Goal: Task Accomplishment & Management: Complete application form

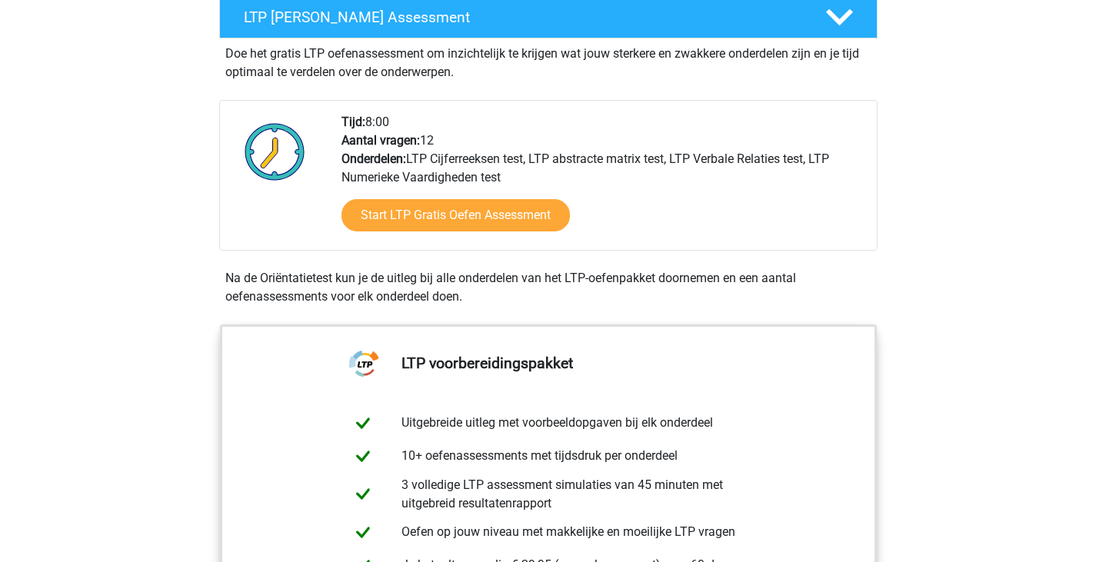
scroll to position [308, 0]
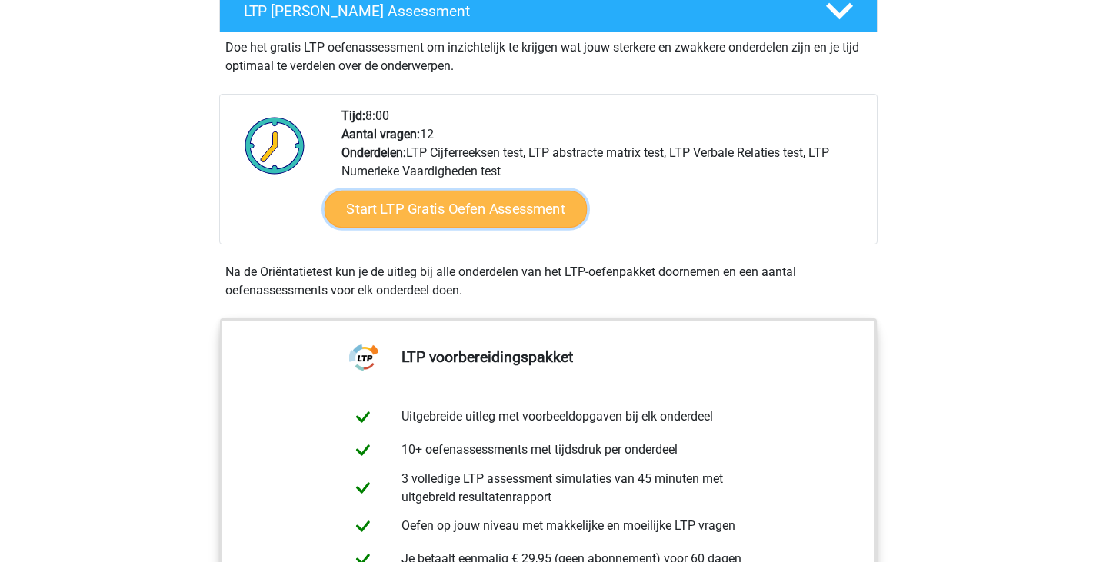
click at [544, 212] on link "Start LTP Gratis Oefen Assessment" at bounding box center [455, 209] width 263 height 37
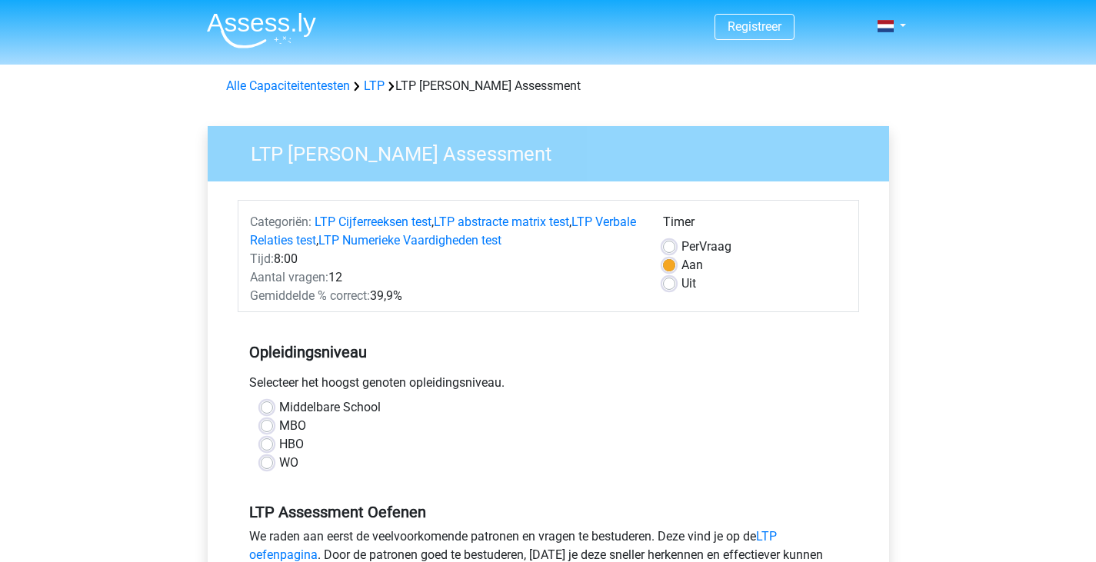
click at [279, 444] on label "HBO" at bounding box center [291, 444] width 25 height 18
click at [262, 444] on input "HBO" at bounding box center [267, 442] width 12 height 15
radio input "true"
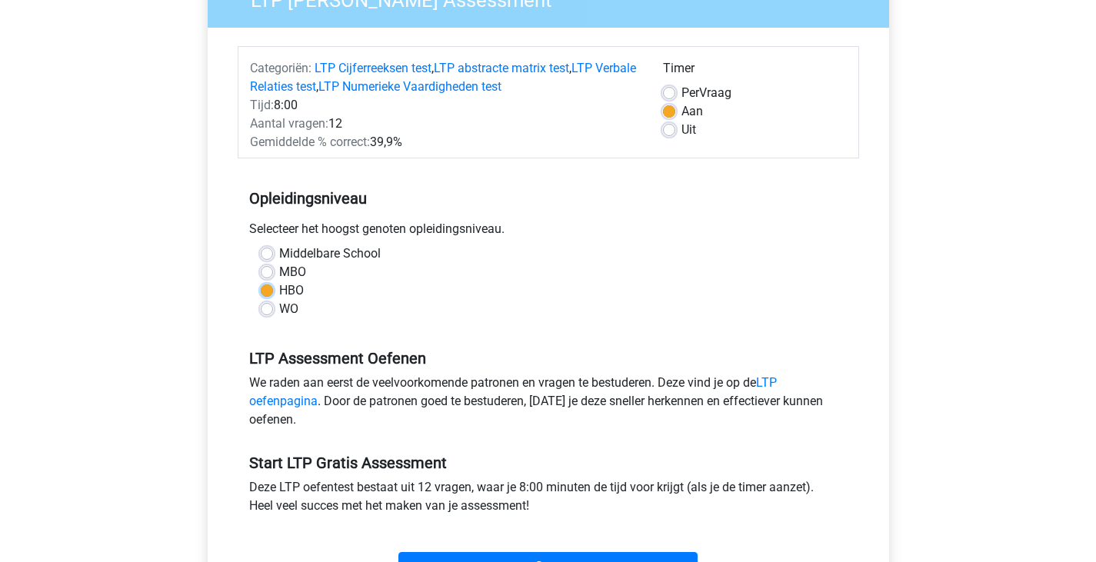
scroll to position [308, 0]
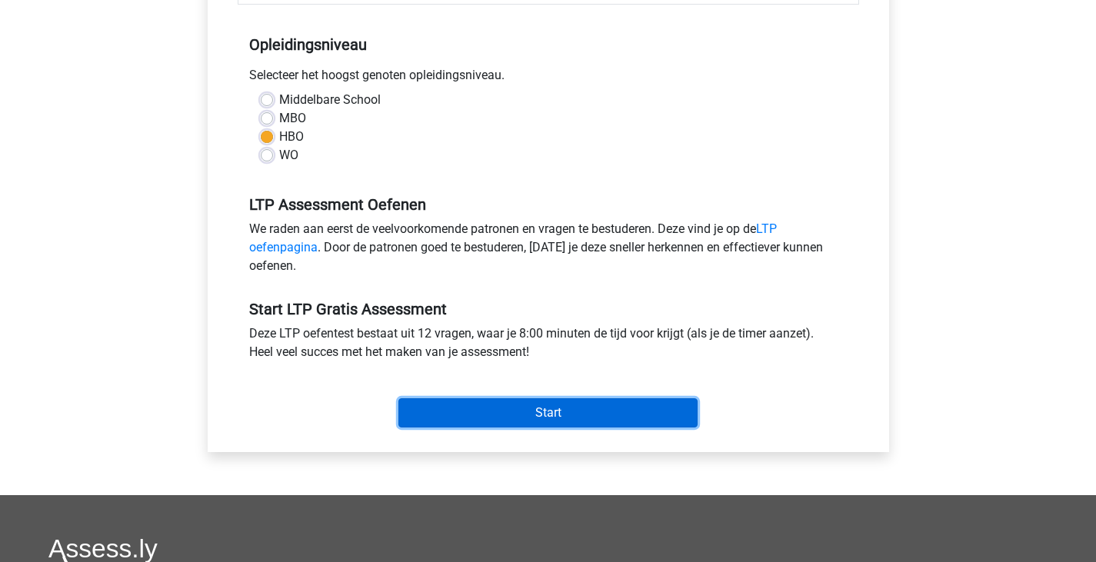
click at [497, 412] on input "Start" at bounding box center [547, 412] width 299 height 29
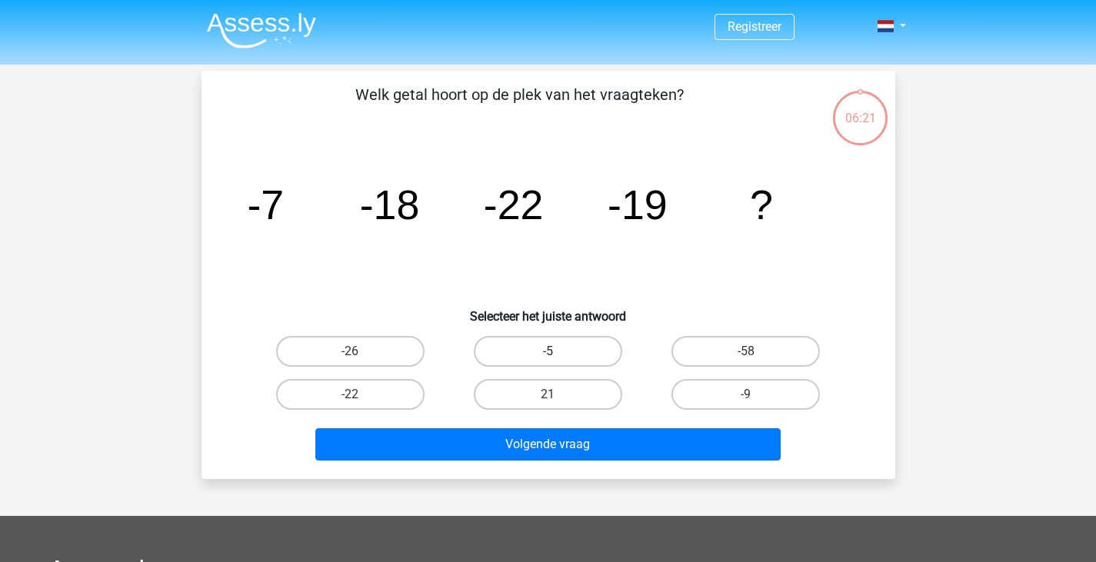
click at [527, 342] on label "-5" at bounding box center [548, 351] width 148 height 31
click at [548, 352] on input "-5" at bounding box center [553, 357] width 10 height 10
radio input "true"
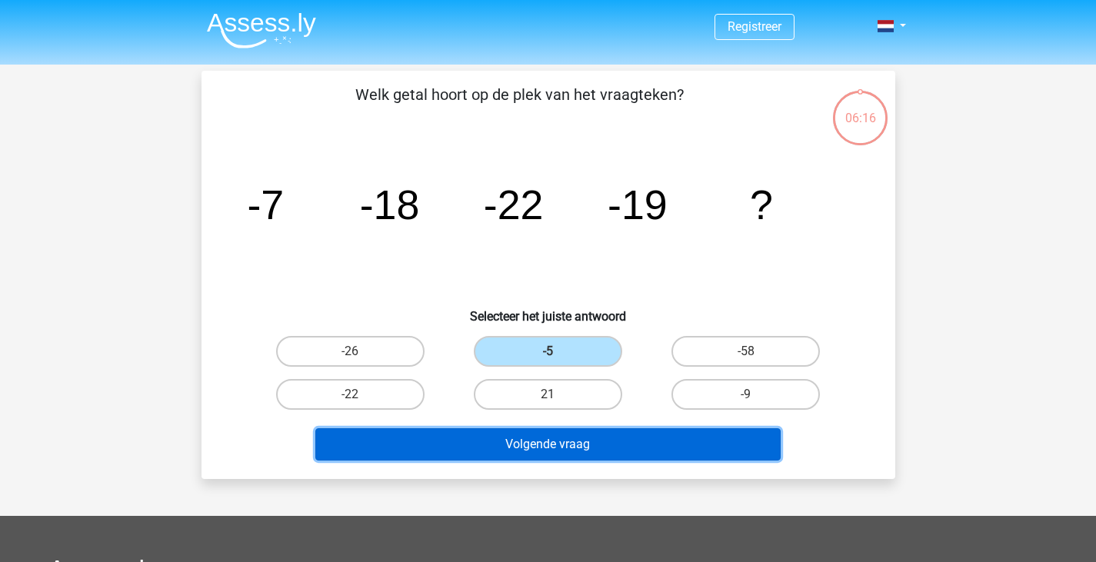
click at [611, 433] on button "Volgende vraag" at bounding box center [547, 444] width 465 height 32
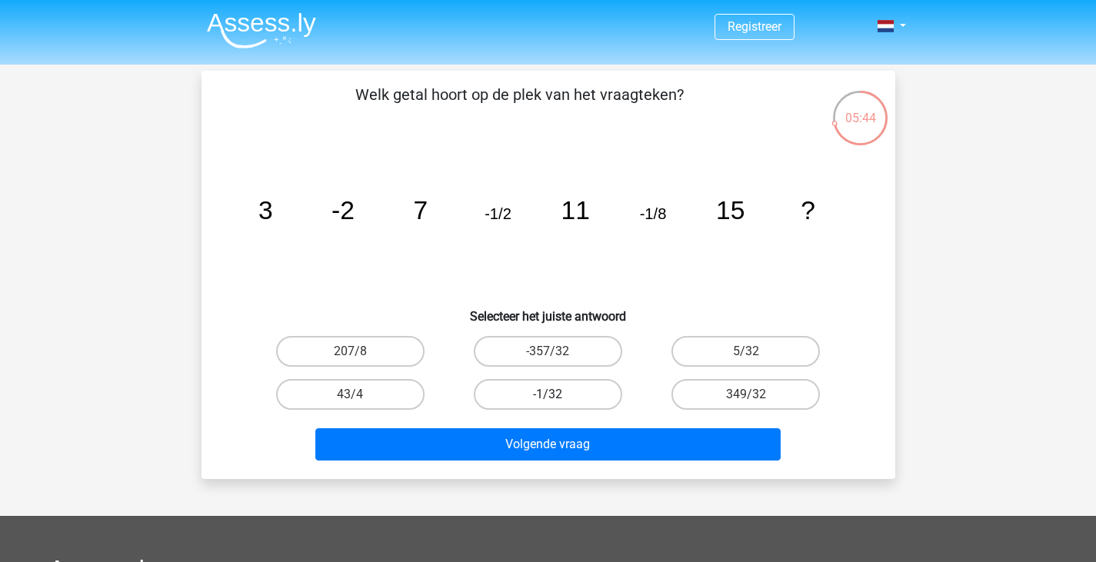
click at [611, 398] on label "-1/32" at bounding box center [548, 394] width 148 height 31
click at [558, 398] on input "-1/32" at bounding box center [553, 400] width 10 height 10
radio input "true"
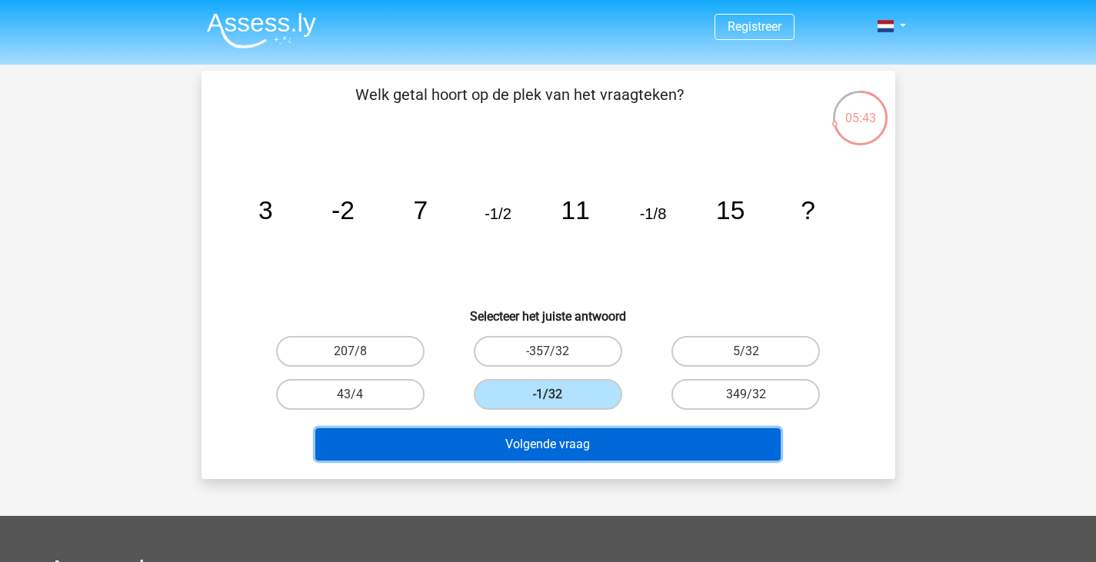
click at [635, 437] on button "Volgende vraag" at bounding box center [547, 444] width 465 height 32
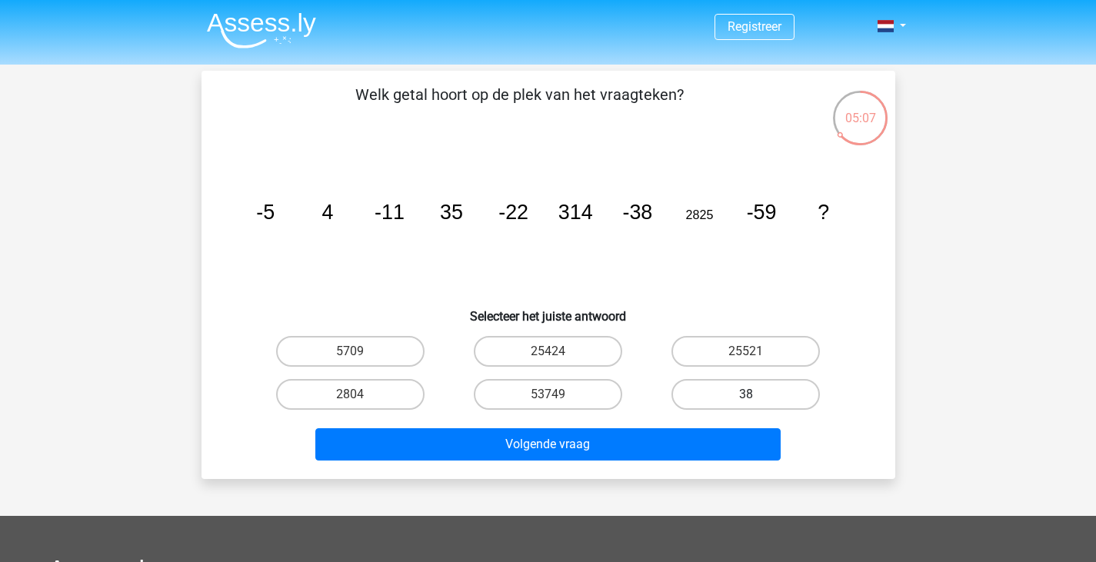
click at [750, 391] on label "38" at bounding box center [745, 394] width 148 height 31
click at [750, 395] on input "38" at bounding box center [751, 400] width 10 height 10
radio input "true"
click at [708, 352] on label "25521" at bounding box center [745, 351] width 148 height 31
click at [746, 352] on input "25521" at bounding box center [751, 357] width 10 height 10
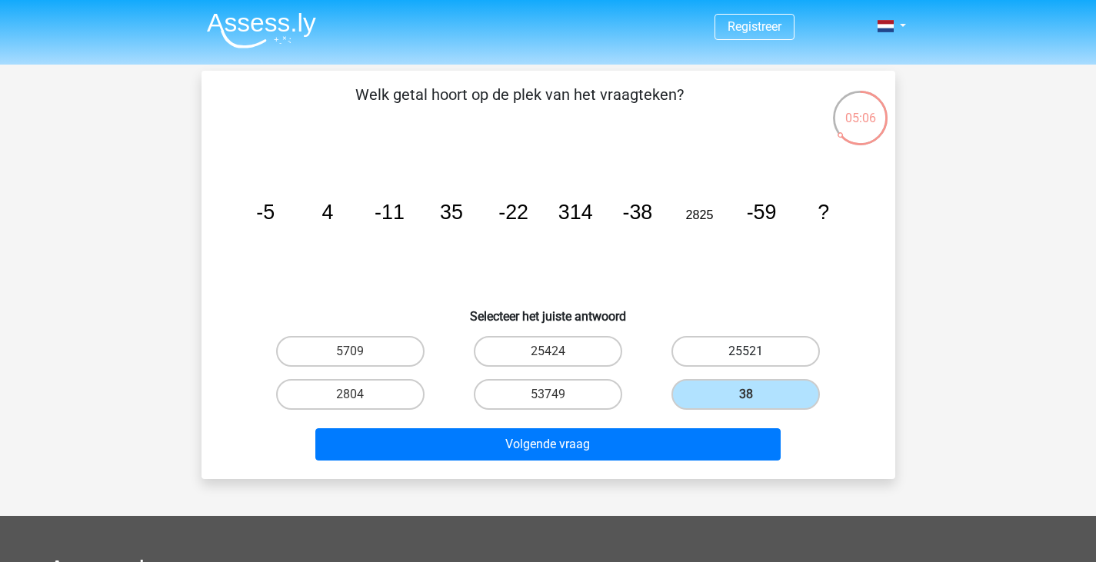
radio input "true"
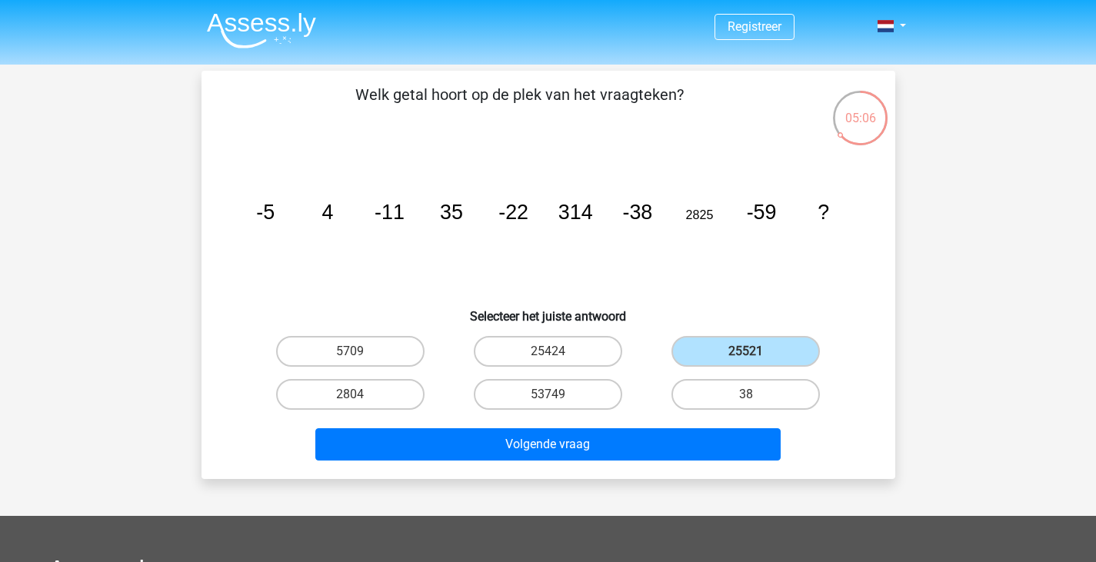
click at [628, 348] on div "25424" at bounding box center [547, 351] width 185 height 31
click at [608, 348] on label "25424" at bounding box center [548, 351] width 148 height 31
click at [558, 352] on input "25424" at bounding box center [553, 357] width 10 height 10
radio input "true"
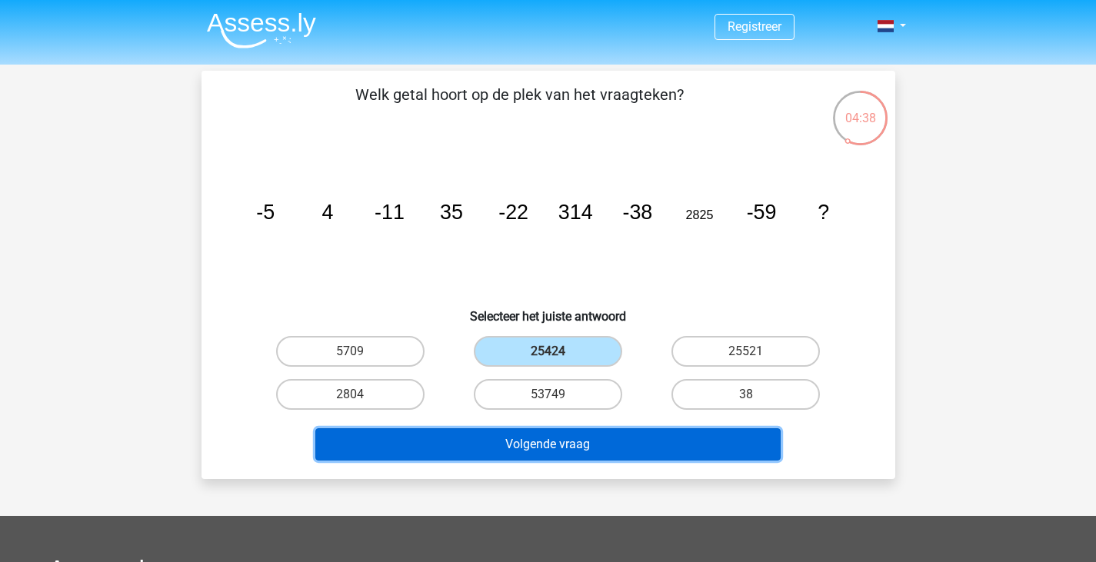
click at [651, 456] on button "Volgende vraag" at bounding box center [547, 444] width 465 height 32
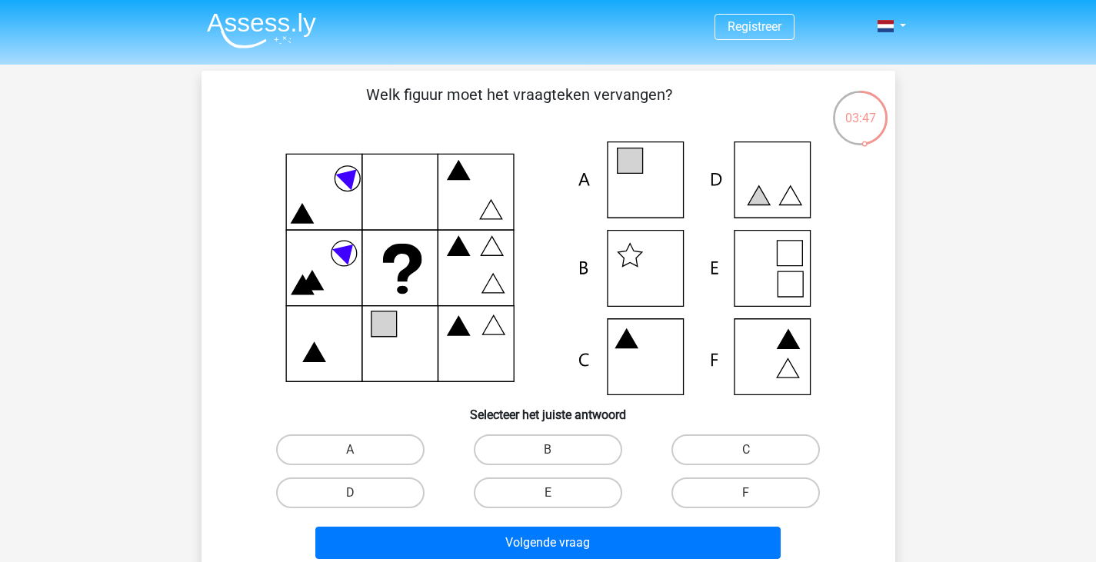
click at [661, 175] on icon at bounding box center [548, 269] width 620 height 254
click at [420, 449] on label "A" at bounding box center [350, 450] width 148 height 31
click at [360, 450] on input "A" at bounding box center [355, 455] width 10 height 10
radio input "true"
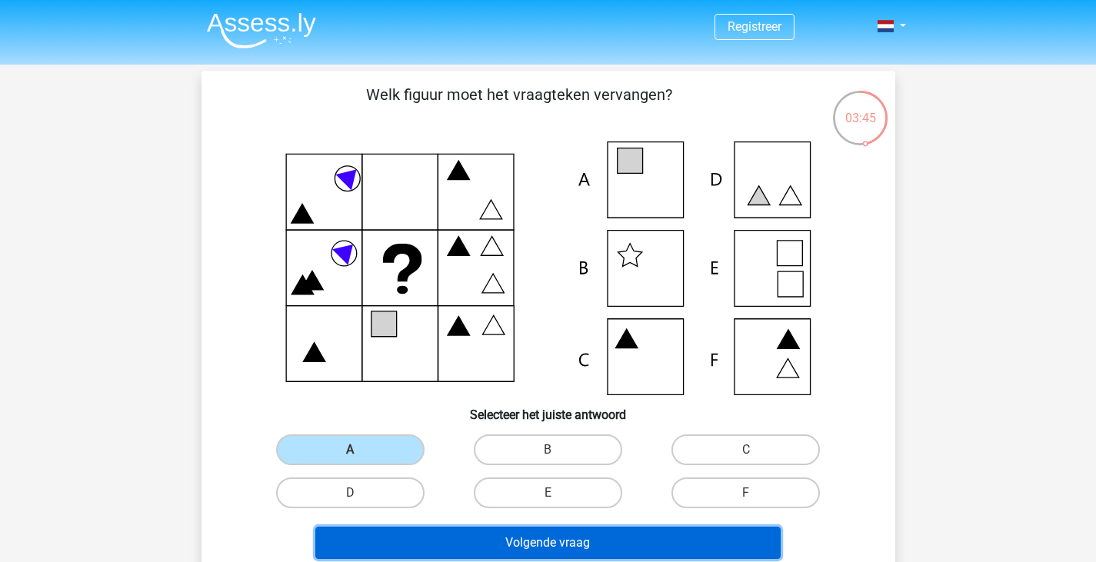
click at [587, 557] on button "Volgende vraag" at bounding box center [547, 543] width 465 height 32
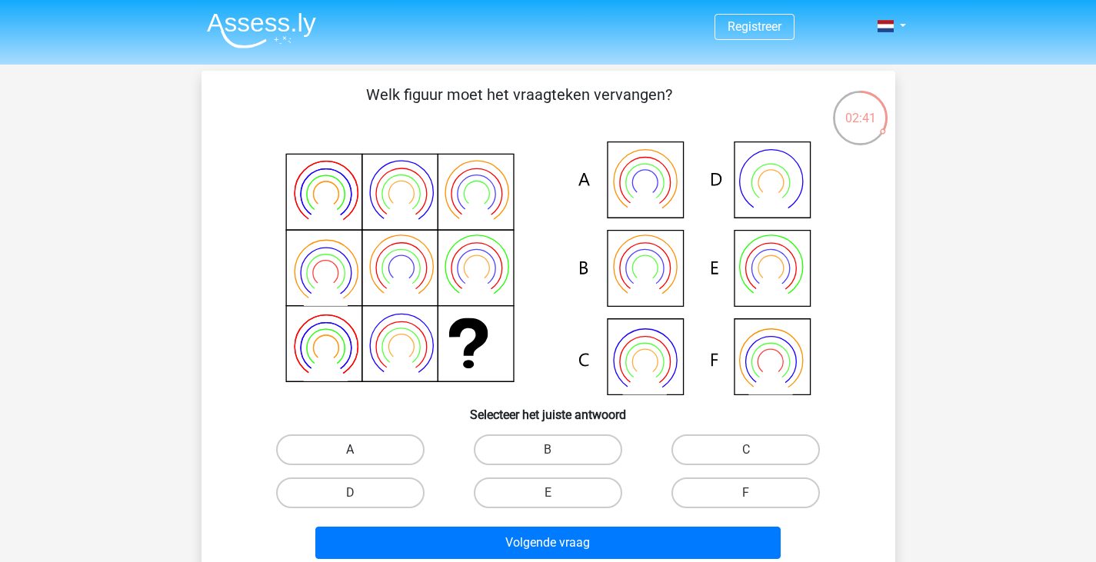
click at [363, 441] on label "A" at bounding box center [350, 450] width 148 height 31
click at [360, 450] on input "A" at bounding box center [355, 455] width 10 height 10
radio input "true"
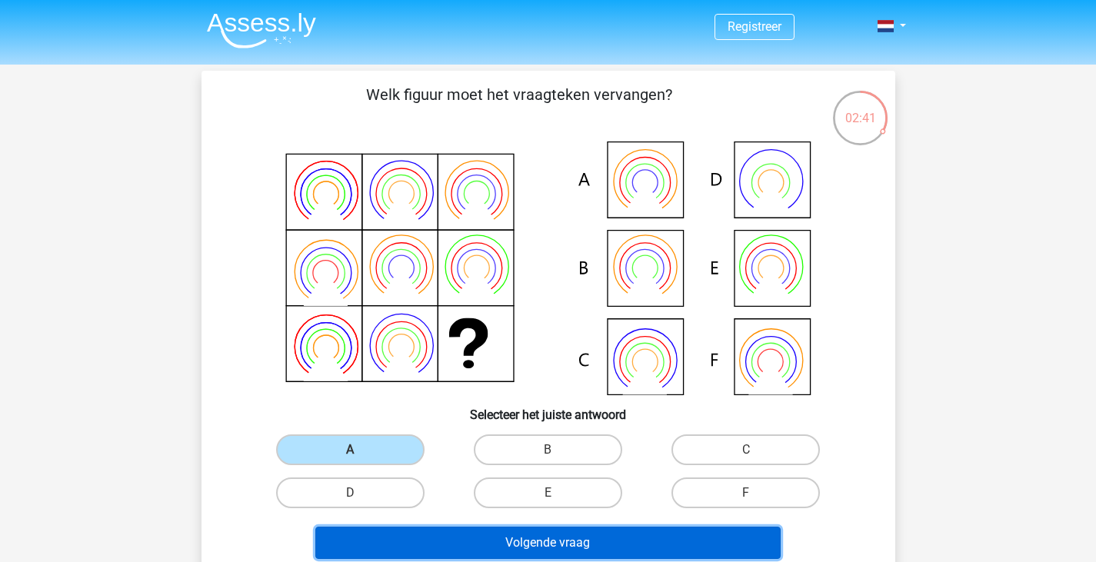
click at [475, 530] on button "Volgende vraag" at bounding box center [547, 543] width 465 height 32
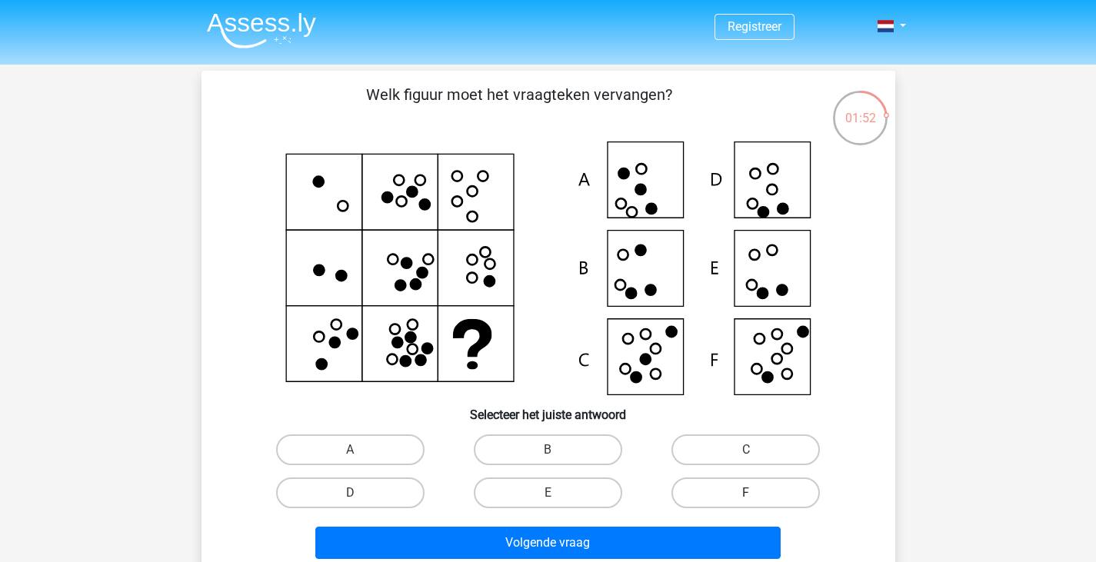
click at [737, 480] on label "F" at bounding box center [745, 493] width 148 height 31
click at [746, 493] on input "F" at bounding box center [751, 498] width 10 height 10
radio input "true"
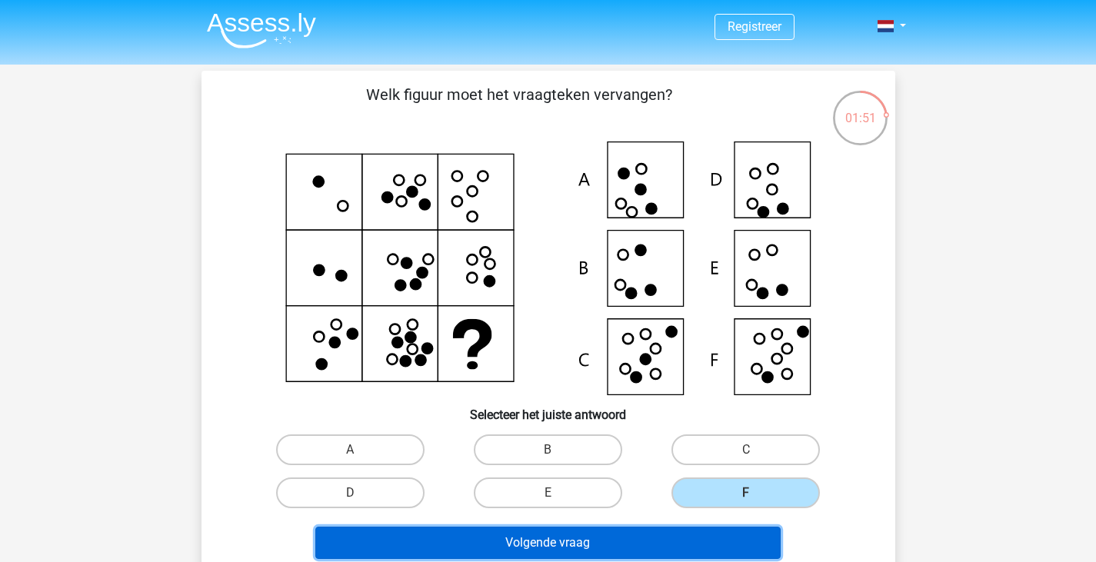
click at [727, 547] on button "Volgende vraag" at bounding box center [547, 543] width 465 height 32
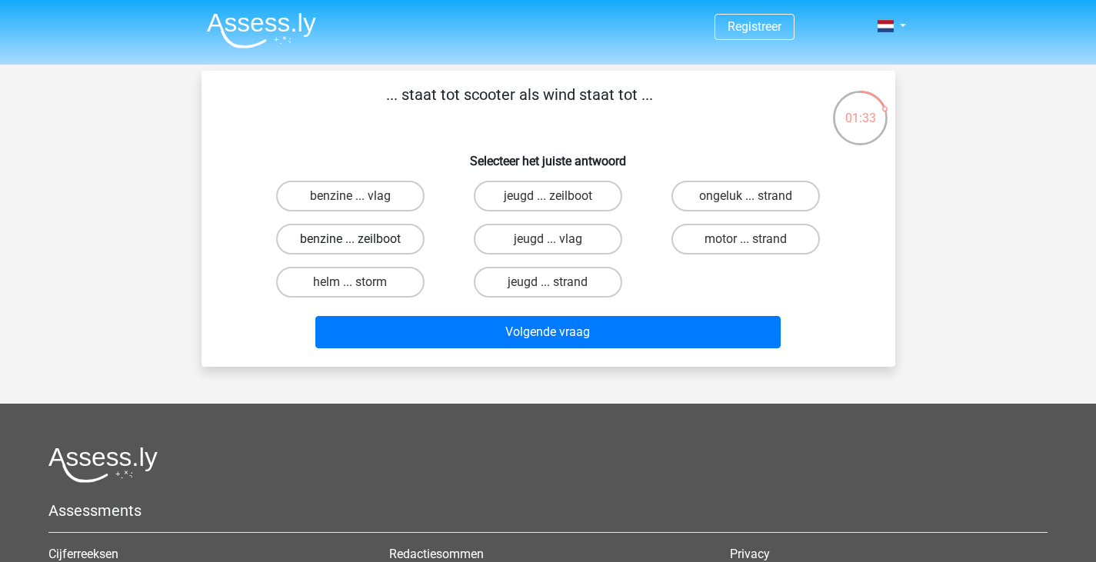
click at [405, 237] on label "benzine ... zeilboot" at bounding box center [350, 239] width 148 height 31
click at [360, 239] on input "benzine ... zeilboot" at bounding box center [355, 244] width 10 height 10
radio input "true"
click at [476, 349] on div "Volgende vraag" at bounding box center [549, 335] width 594 height 38
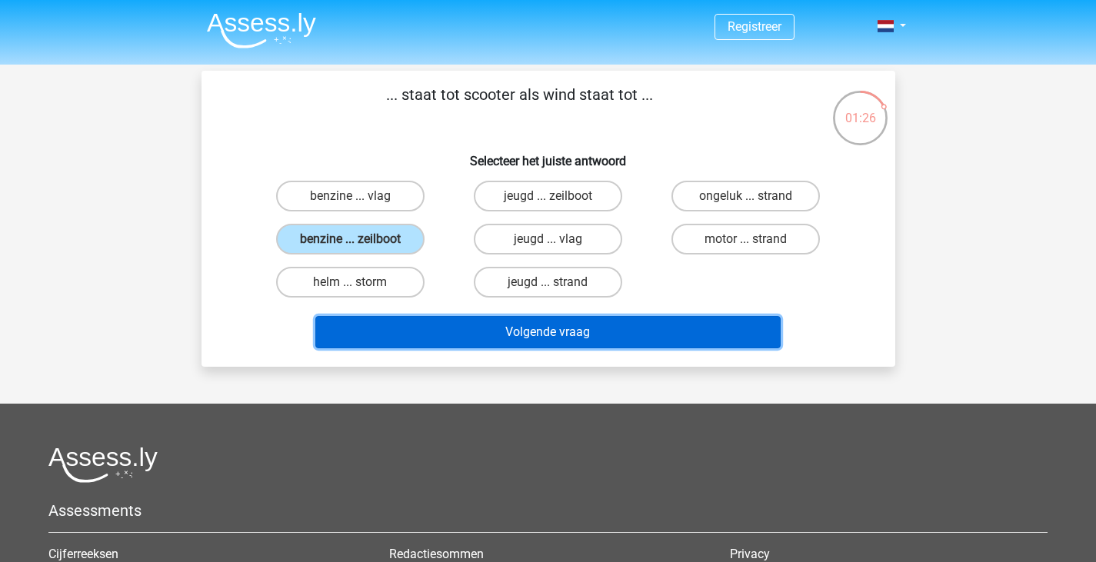
click at [477, 334] on button "Volgende vraag" at bounding box center [547, 332] width 465 height 32
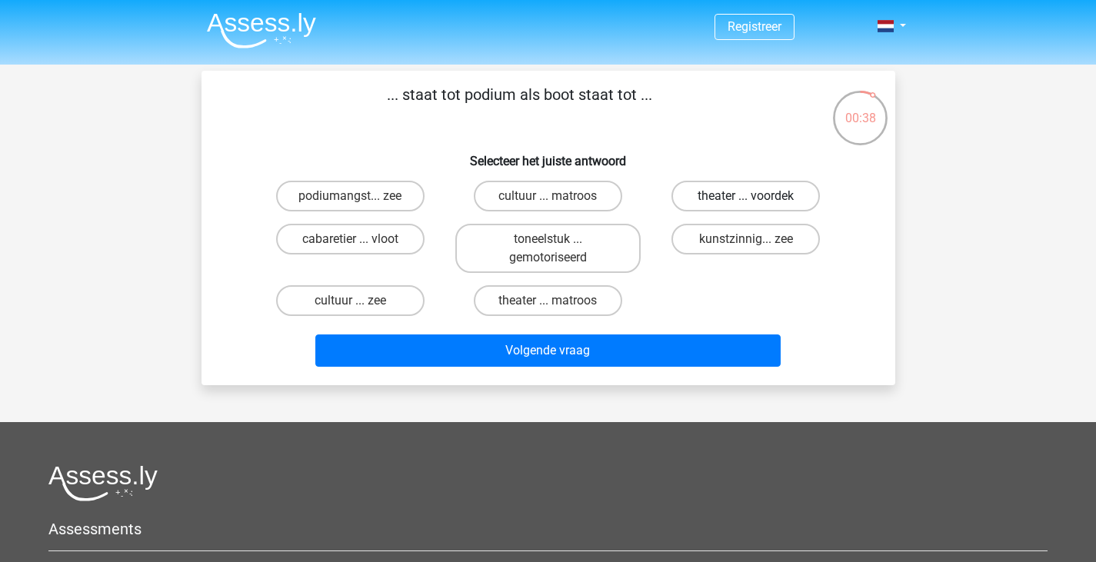
click at [783, 191] on label "theater ... voordek" at bounding box center [745, 196] width 148 height 31
click at [756, 196] on input "theater ... voordek" at bounding box center [751, 201] width 10 height 10
radio input "true"
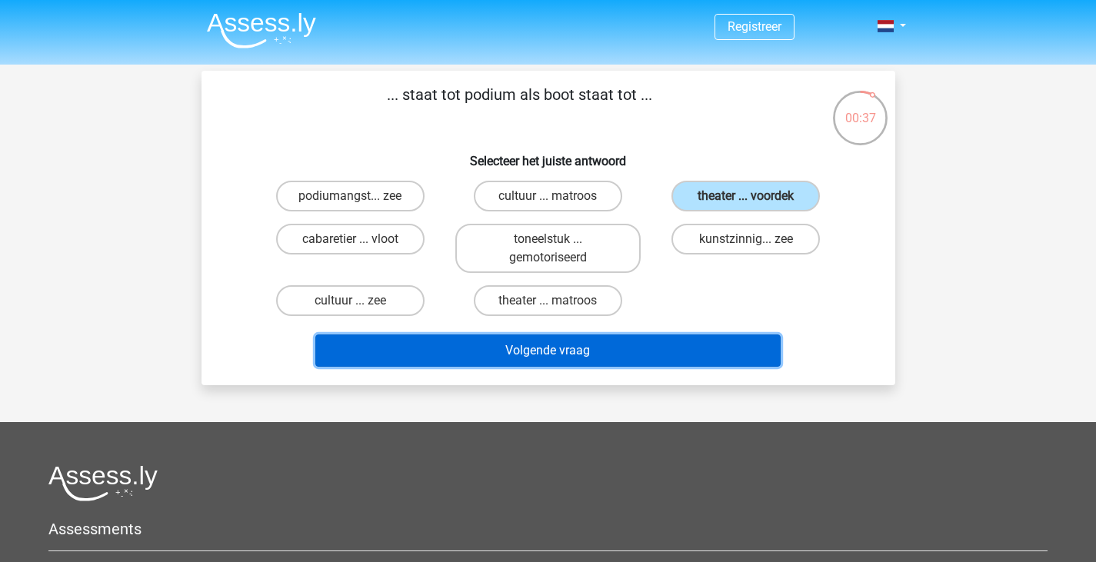
click at [733, 358] on button "Volgende vraag" at bounding box center [547, 351] width 465 height 32
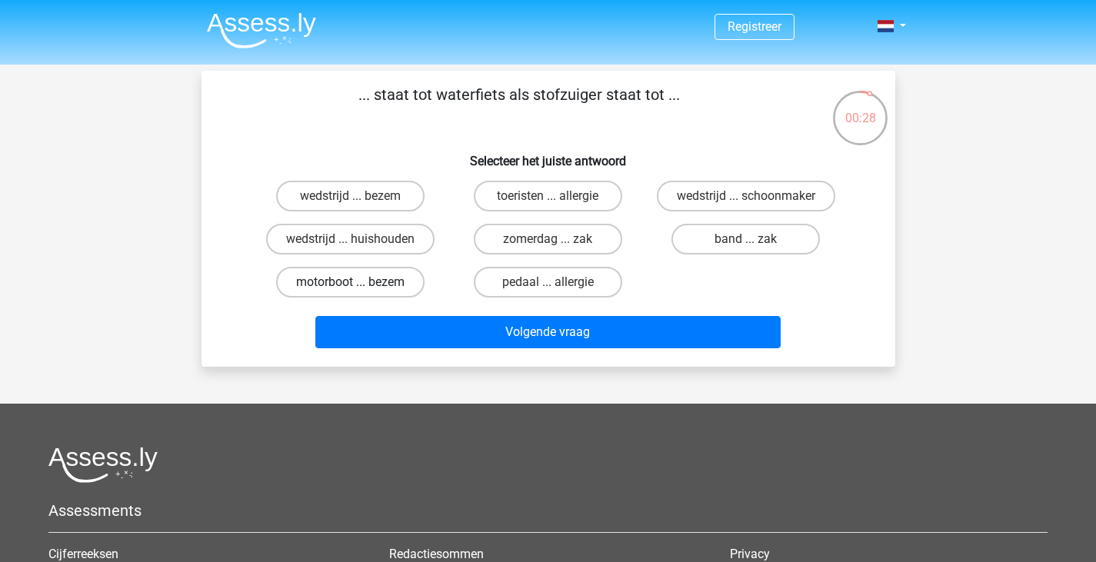
click at [321, 282] on label "motorboot ... bezem" at bounding box center [350, 282] width 148 height 31
click at [350, 282] on input "motorboot ... bezem" at bounding box center [355, 287] width 10 height 10
radio input "true"
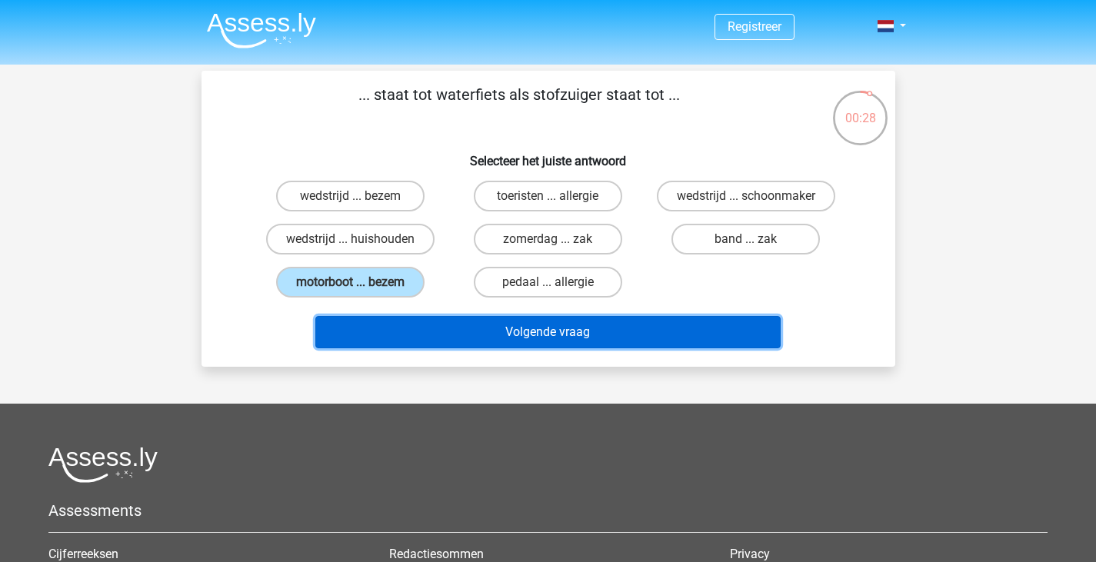
click at [415, 327] on button "Volgende vraag" at bounding box center [547, 332] width 465 height 32
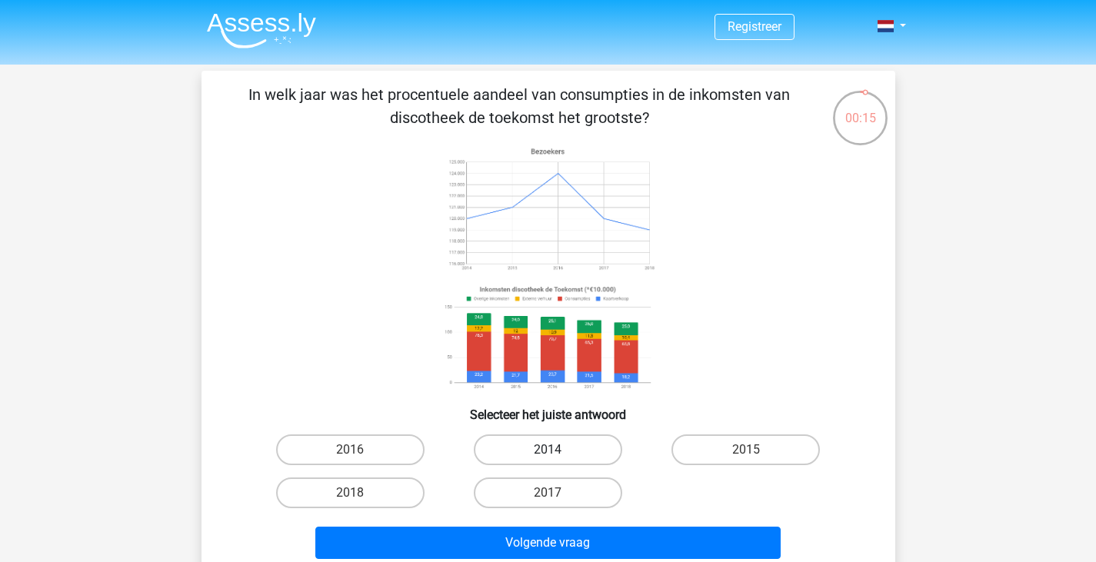
click at [529, 443] on label "2014" at bounding box center [548, 450] width 148 height 31
click at [548, 450] on input "2014" at bounding box center [553, 455] width 10 height 10
radio input "true"
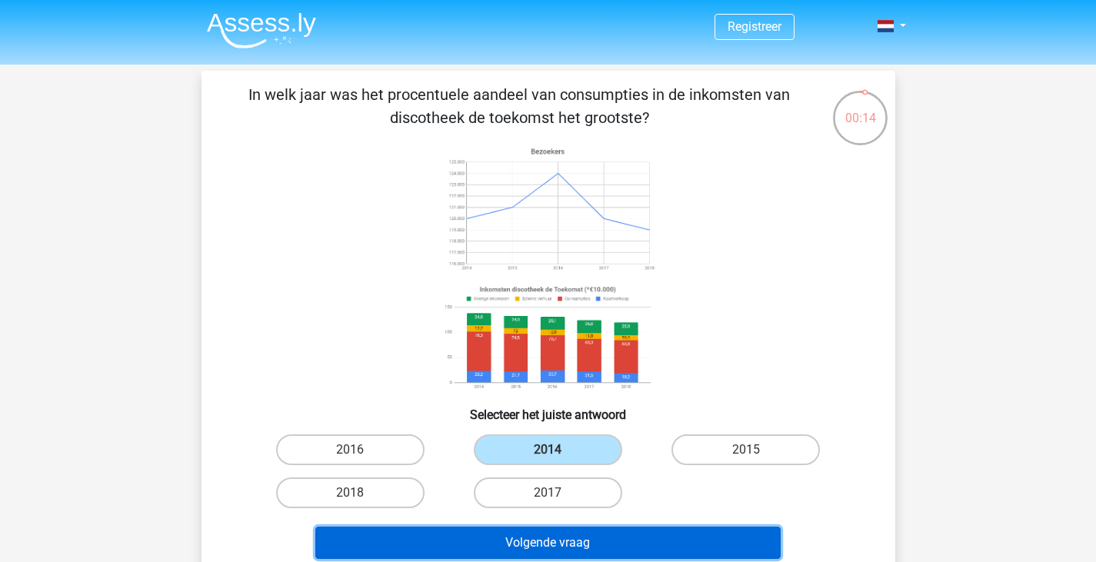
click at [613, 552] on button "Volgende vraag" at bounding box center [547, 543] width 465 height 32
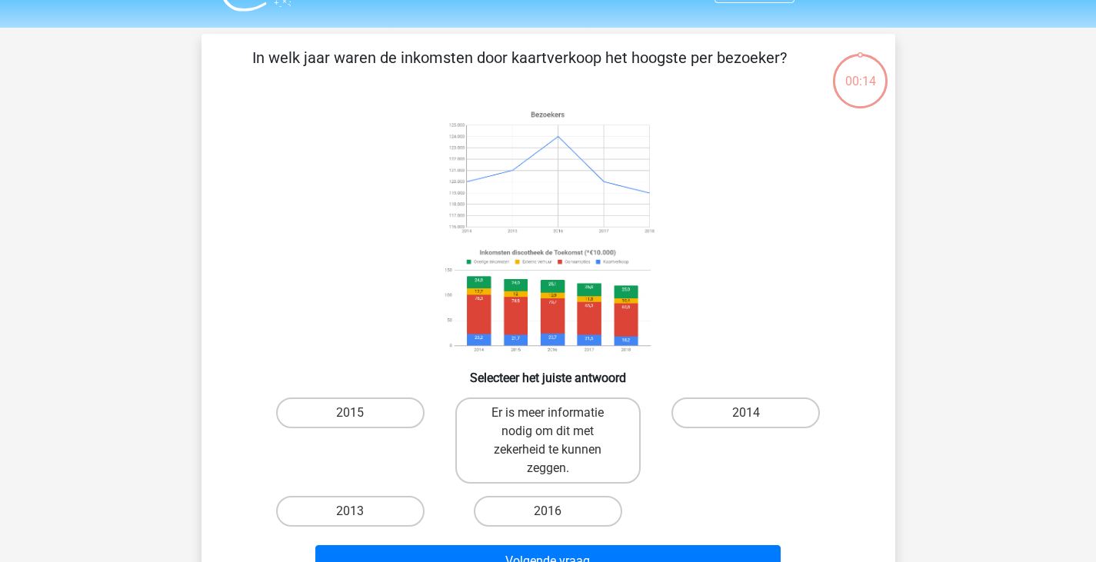
scroll to position [71, 0]
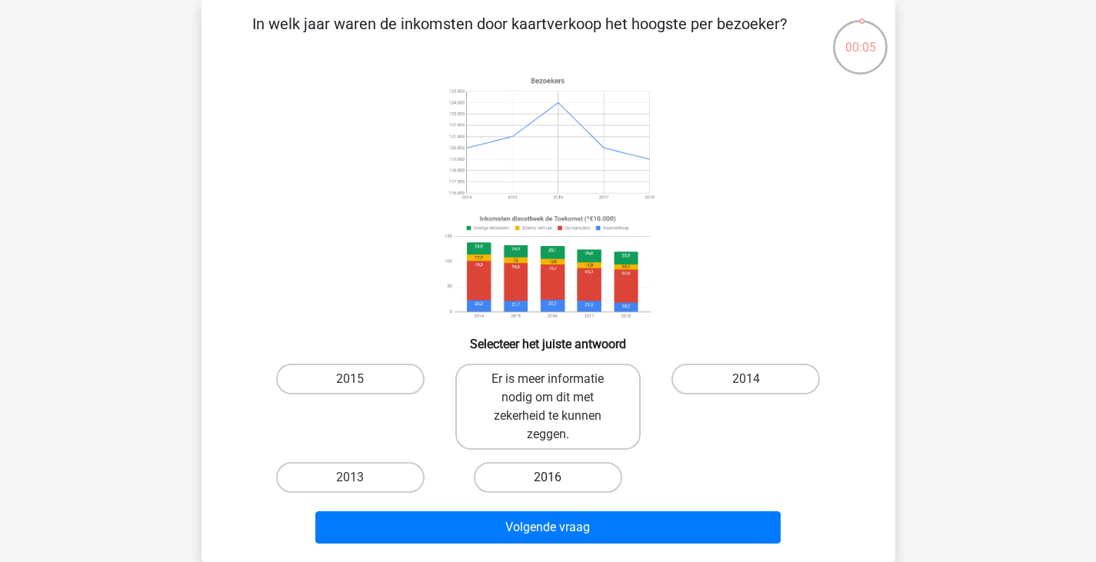
click at [565, 471] on label "2016" at bounding box center [548, 477] width 148 height 31
click at [558, 478] on input "2016" at bounding box center [553, 483] width 10 height 10
radio input "true"
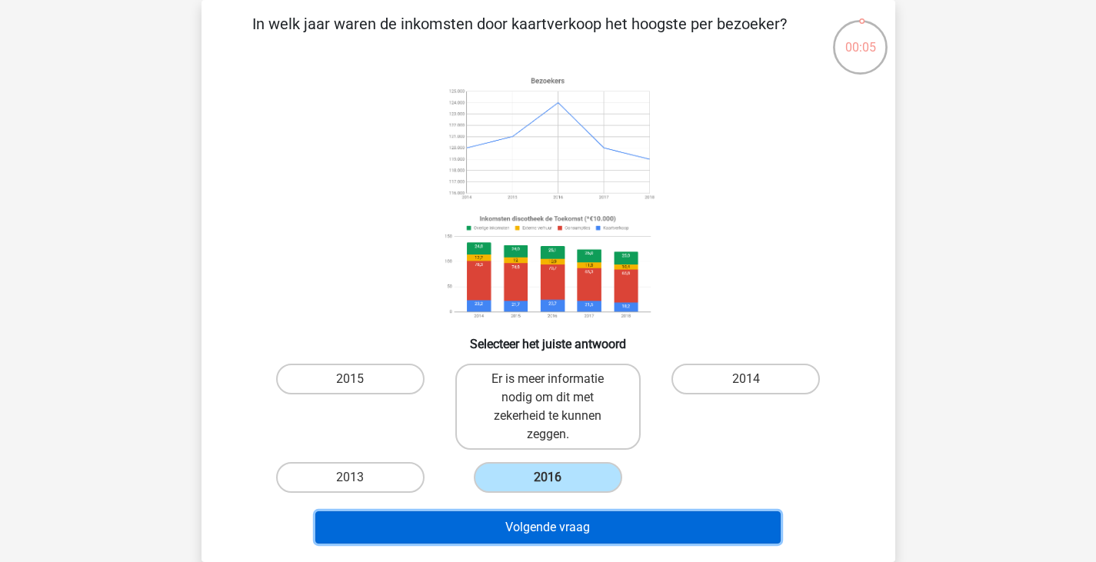
click at [584, 514] on button "Volgende vraag" at bounding box center [547, 527] width 465 height 32
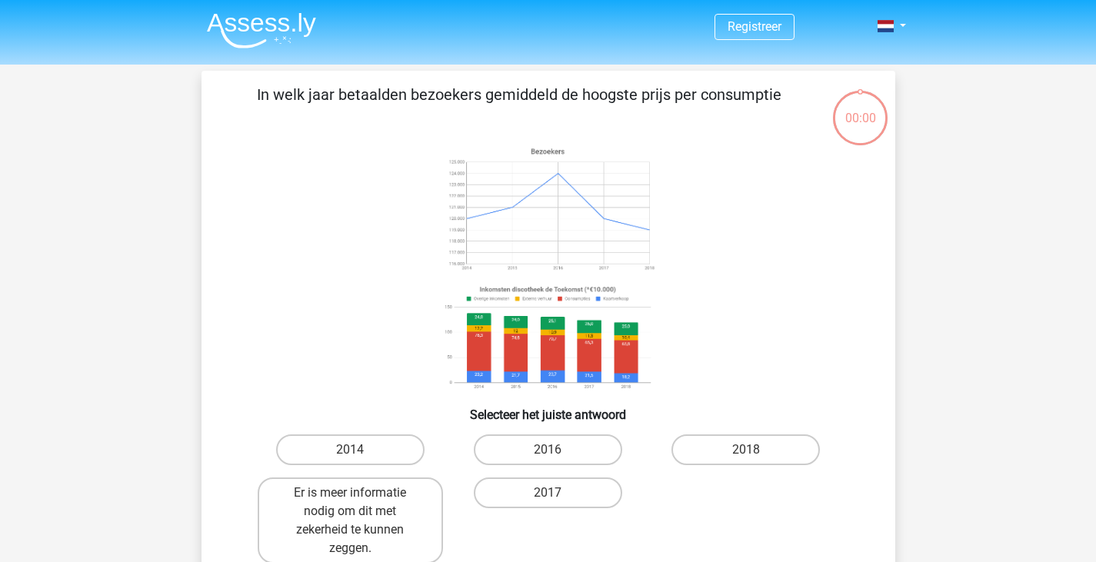
scroll to position [29, 0]
